Goal: Task Accomplishment & Management: Complete application form

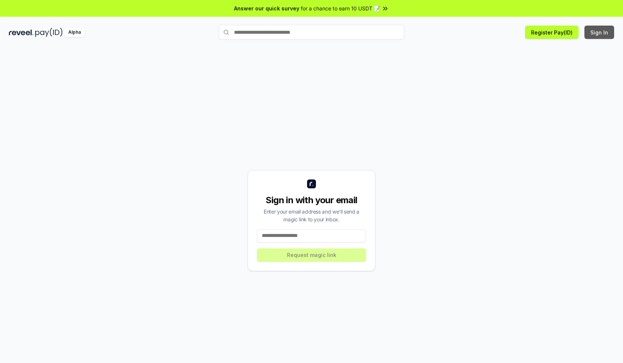
click at [599, 32] on button "Sign In" at bounding box center [599, 32] width 30 height 13
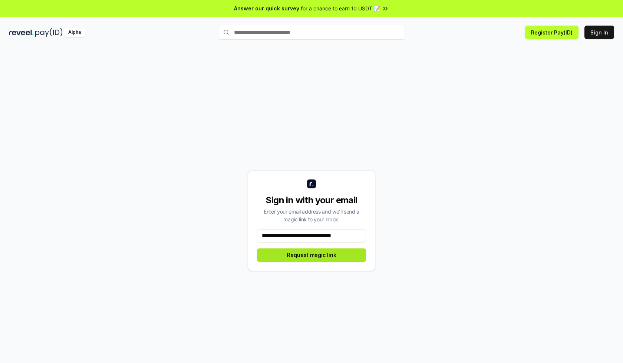
type input "**********"
click at [311, 255] on button "Request magic link" at bounding box center [311, 254] width 109 height 13
